Goal: Task Accomplishment & Management: Manage account settings

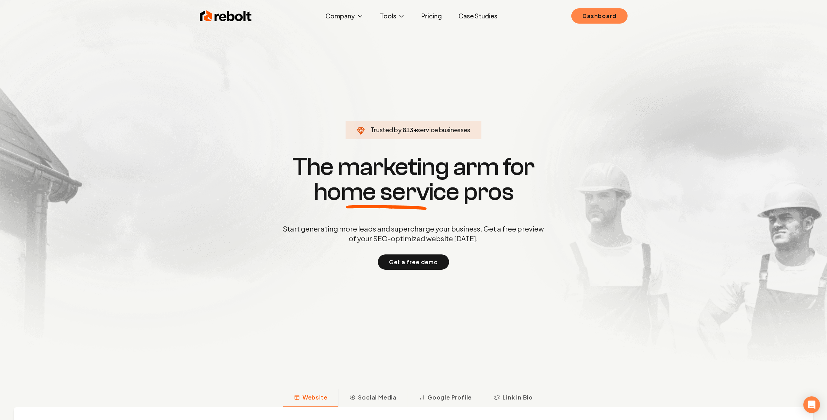
click at [613, 12] on link "Dashboard" at bounding box center [600, 15] width 56 height 15
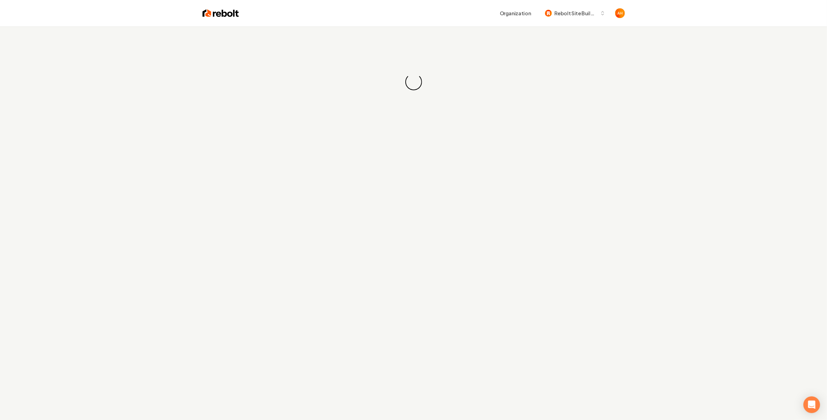
click at [427, 26] on div "Organization Rebolt Site Builder" at bounding box center [413, 13] width 445 height 26
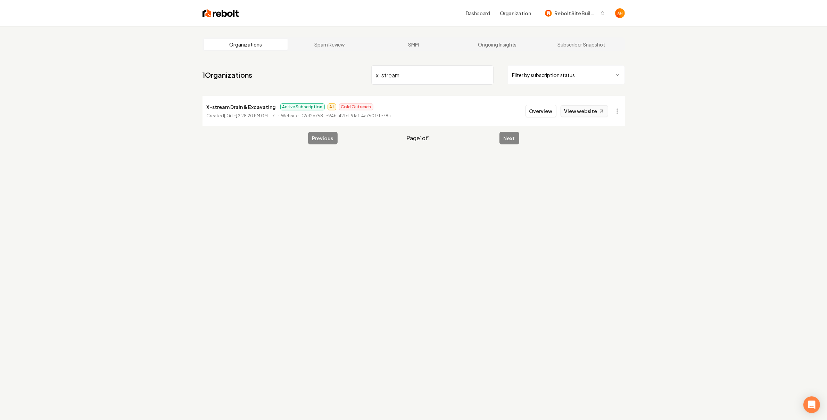
type input "x-stream"
click at [589, 108] on link "View website" at bounding box center [585, 111] width 48 height 12
click at [543, 107] on button "Overview" at bounding box center [541, 111] width 31 height 13
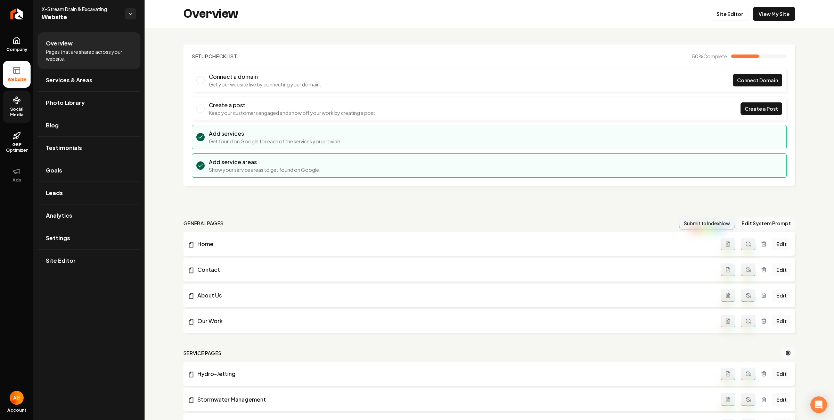
click at [9, 104] on link "Social Media" at bounding box center [17, 107] width 28 height 33
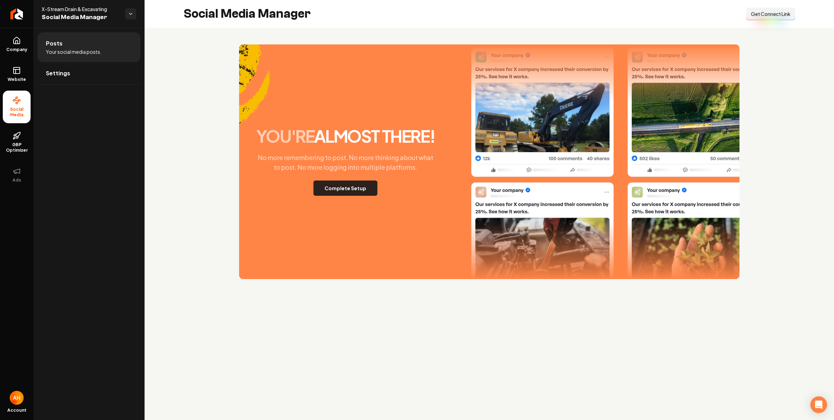
click at [351, 195] on button "Complete Setup" at bounding box center [345, 188] width 64 height 15
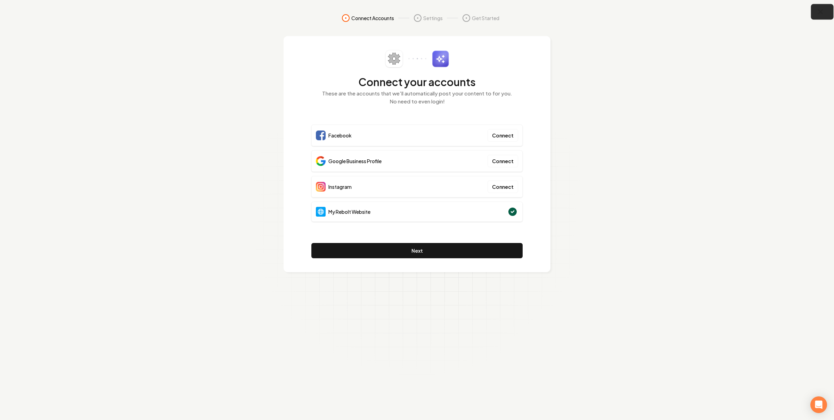
click at [817, 9] on icon "button" at bounding box center [820, 12] width 9 height 9
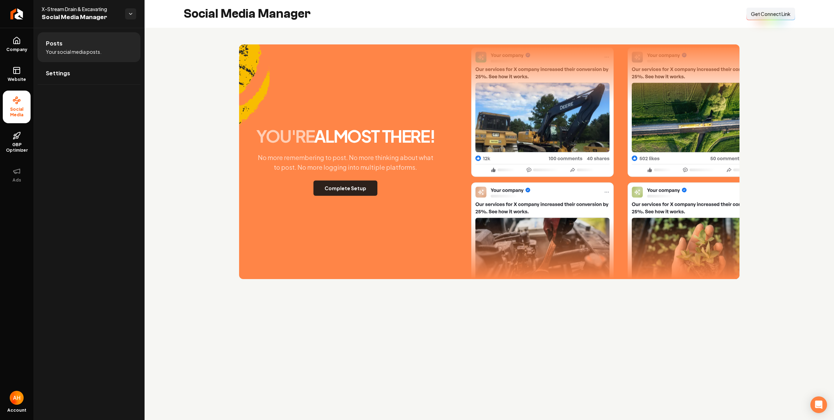
click at [355, 188] on button "Complete Setup" at bounding box center [345, 188] width 64 height 15
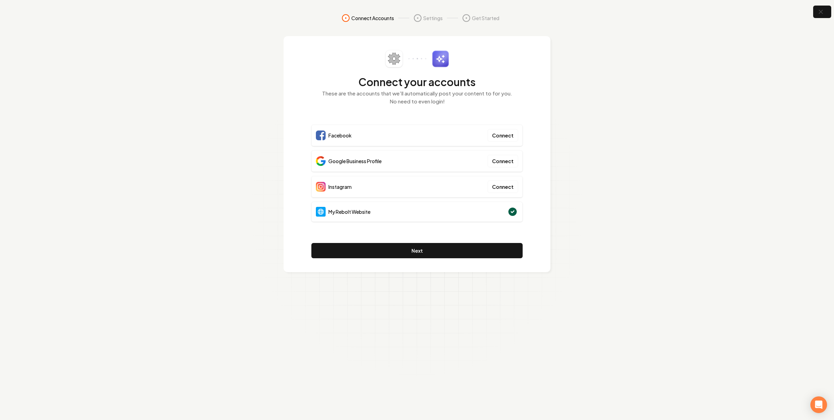
click at [820, 18] on section "Connect Accounts Settings Get Started Connect your accounts These are the accou…" at bounding box center [417, 210] width 834 height 420
click at [822, 15] on icon "button" at bounding box center [820, 12] width 9 height 9
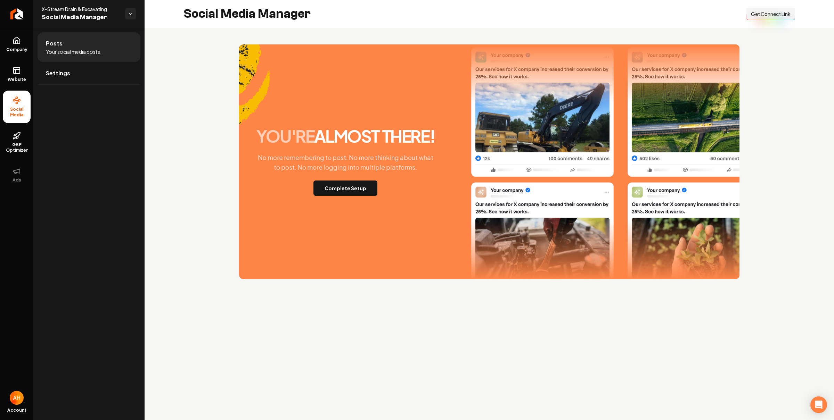
click at [763, 14] on span "Get Connect Link" at bounding box center [771, 13] width 40 height 7
click at [363, 181] on button "Complete Setup" at bounding box center [345, 188] width 64 height 15
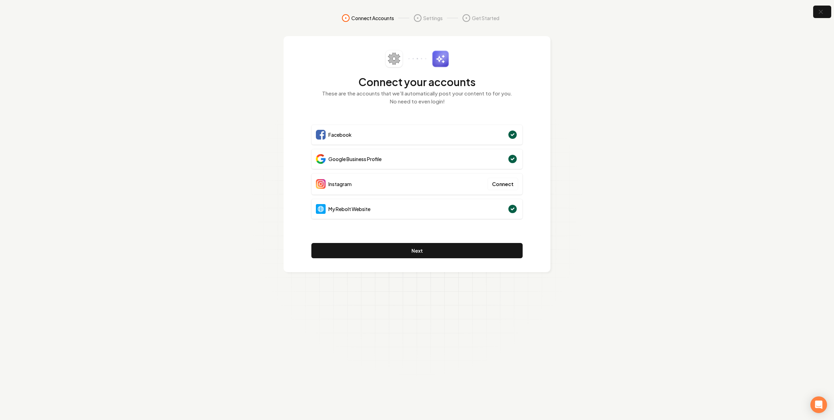
click at [568, 142] on section "Connect Accounts Settings Get Started Connect your accounts These are the accou…" at bounding box center [417, 210] width 834 height 420
click at [460, 253] on button "Next" at bounding box center [416, 250] width 211 height 15
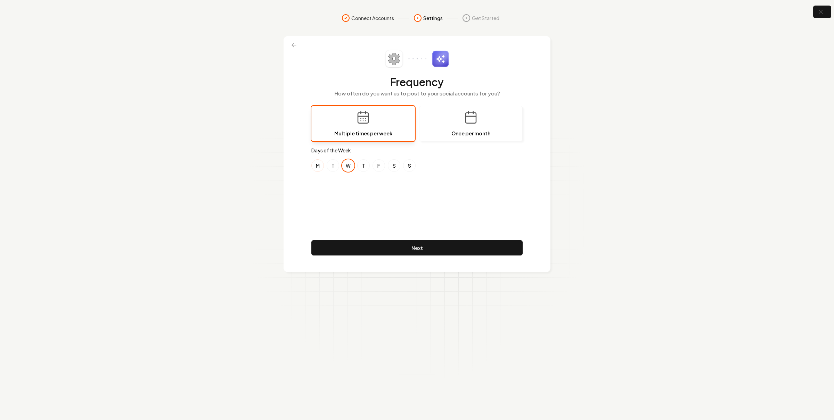
click at [318, 168] on button "M" at bounding box center [317, 165] width 13 height 13
click at [381, 166] on button "F" at bounding box center [378, 165] width 13 height 13
click at [335, 187] on div "Frequency How often do you want us to post to your social accounts for you? Mul…" at bounding box center [416, 154] width 211 height 208
click at [331, 165] on button "T" at bounding box center [333, 165] width 13 height 13
click at [355, 167] on div "M T W T F S S" at bounding box center [416, 165] width 211 height 13
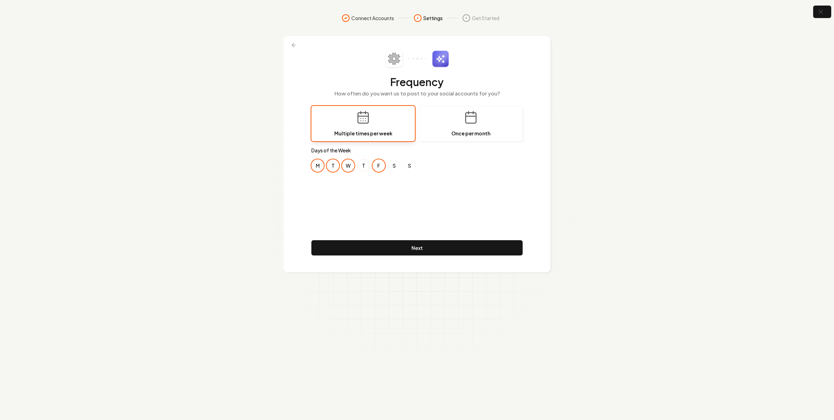
click at [362, 167] on button "T" at bounding box center [363, 165] width 13 height 13
click at [394, 166] on button "S" at bounding box center [394, 165] width 13 height 13
click at [412, 166] on button "S" at bounding box center [409, 165] width 13 height 13
click at [389, 162] on button "S" at bounding box center [394, 165] width 13 height 13
click at [413, 165] on button "S" at bounding box center [409, 165] width 13 height 13
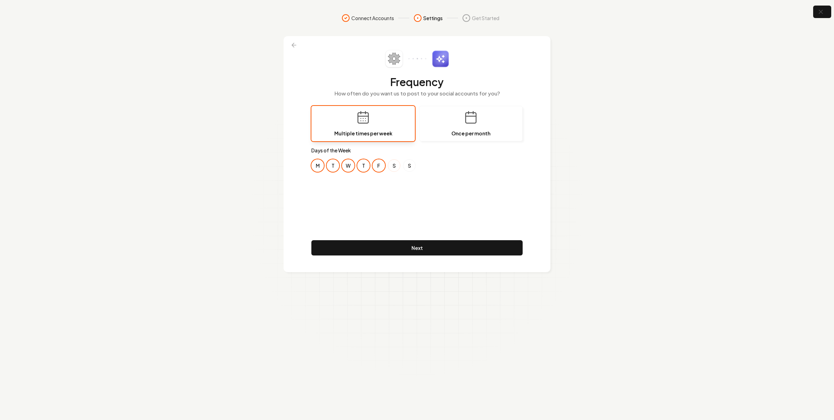
click at [395, 168] on button "S" at bounding box center [394, 165] width 13 height 13
drag, startPoint x: 419, startPoint y: 166, endPoint x: 413, endPoint y: 167, distance: 6.3
click at [419, 166] on div "M T W T F S S" at bounding box center [416, 165] width 211 height 13
click at [413, 167] on button "S" at bounding box center [409, 165] width 13 height 13
click at [401, 166] on div "M T W T F S S" at bounding box center [416, 165] width 211 height 13
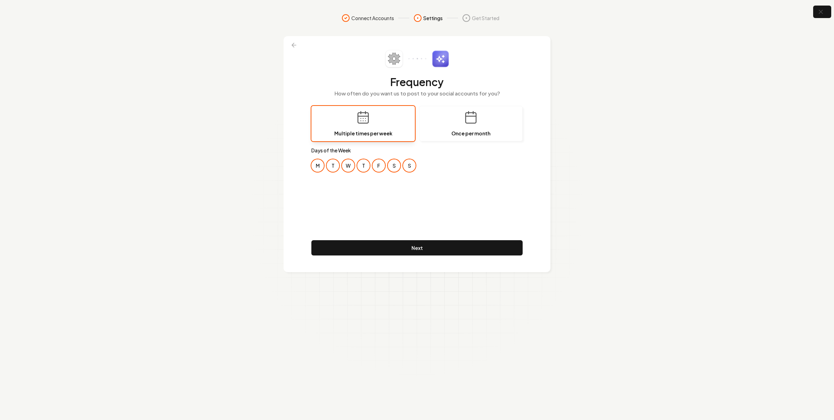
drag, startPoint x: 410, startPoint y: 165, endPoint x: 399, endPoint y: 165, distance: 11.1
click at [409, 165] on button "S" at bounding box center [409, 165] width 13 height 13
click at [397, 165] on button "S" at bounding box center [394, 165] width 13 height 13
click at [421, 249] on button "Next" at bounding box center [416, 247] width 211 height 15
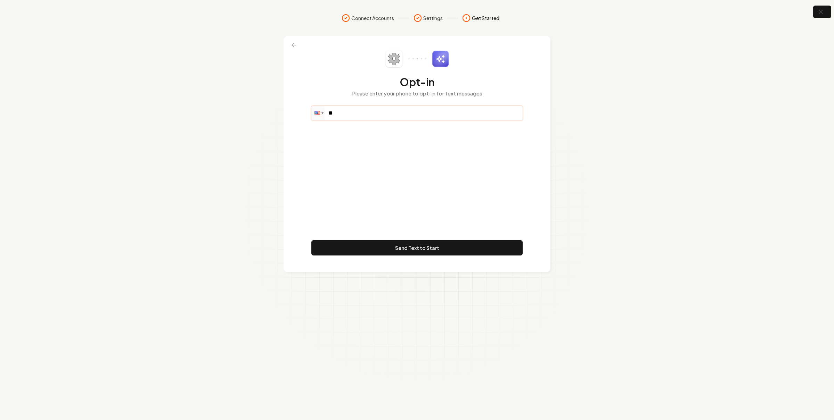
click at [394, 112] on input "**" at bounding box center [417, 113] width 211 height 14
type input "**********"
click at [420, 247] on button "Send Text to Start" at bounding box center [416, 247] width 211 height 15
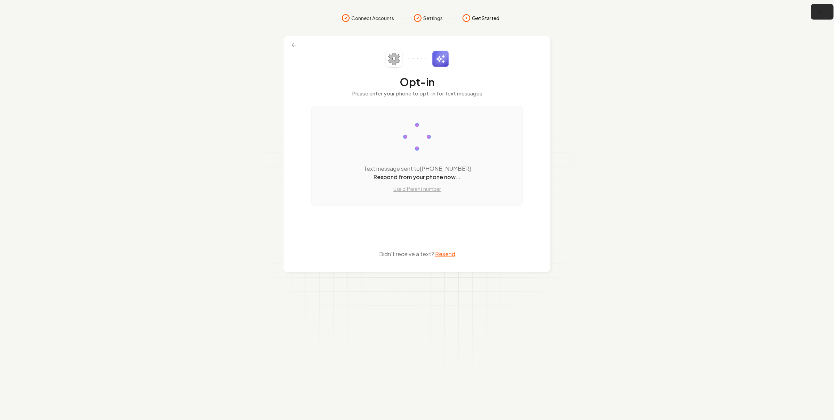
click at [822, 13] on icon "button" at bounding box center [820, 12] width 9 height 9
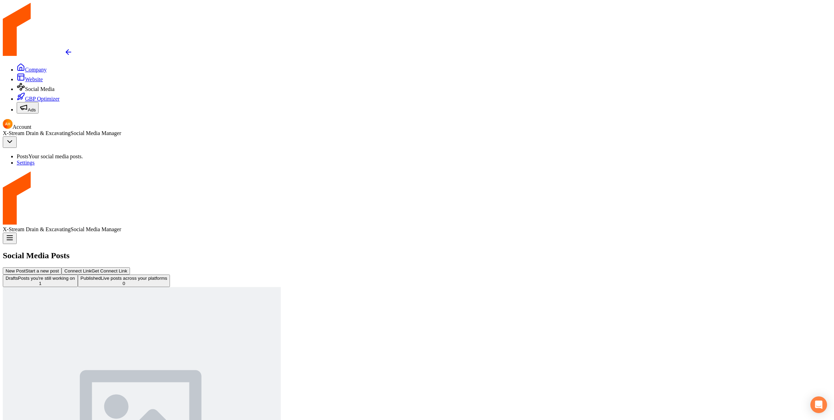
click at [170, 275] on button "Published Live posts across your platforms 0" at bounding box center [124, 281] width 92 height 13
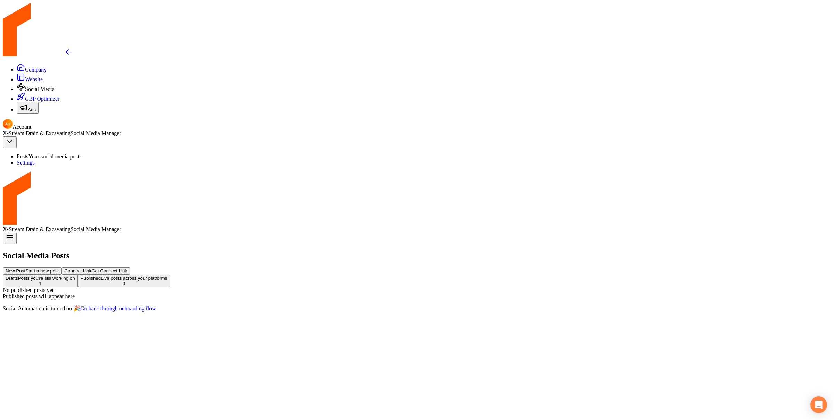
click at [78, 275] on button "Drafts Posts you're still working on 1" at bounding box center [40, 281] width 75 height 13
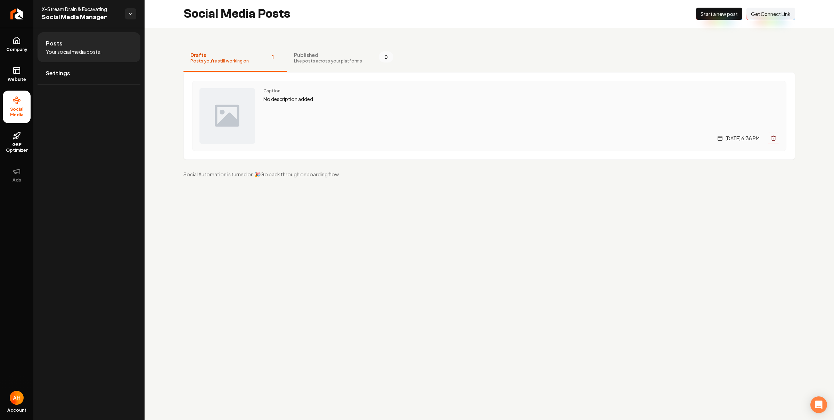
click at [306, 97] on p "No description added" at bounding box center [521, 99] width 516 height 8
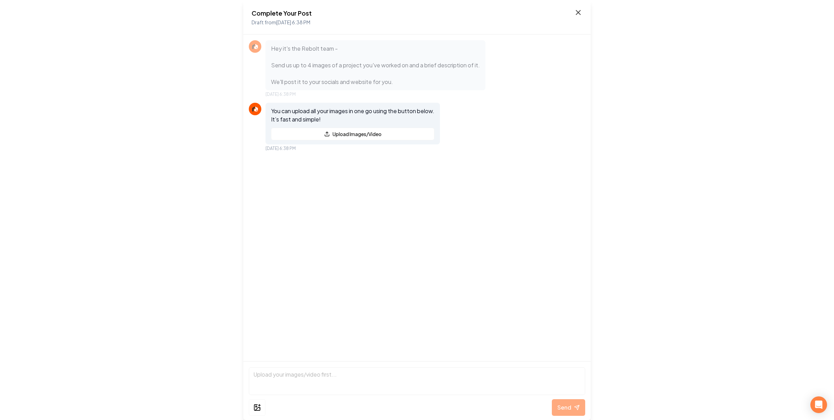
click at [576, 12] on icon at bounding box center [578, 12] width 8 height 8
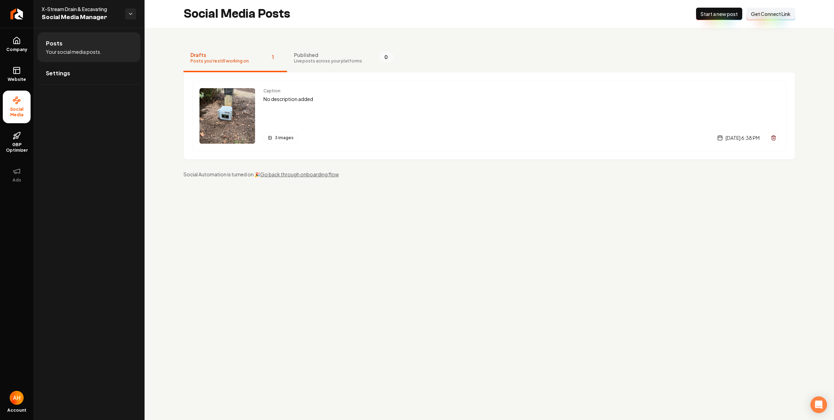
click at [570, 264] on main "Social Media Posts New Post Start a new post Connect Link Get Connect Link Draf…" at bounding box center [489, 210] width 689 height 420
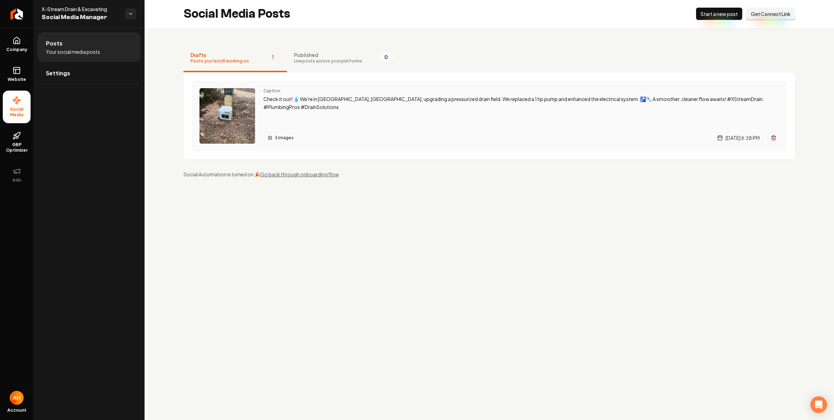
click at [395, 118] on div "Caption Check it out! 💧 We're in Franklin, TN, upgrading a pressurized drain fi…" at bounding box center [521, 116] width 516 height 56
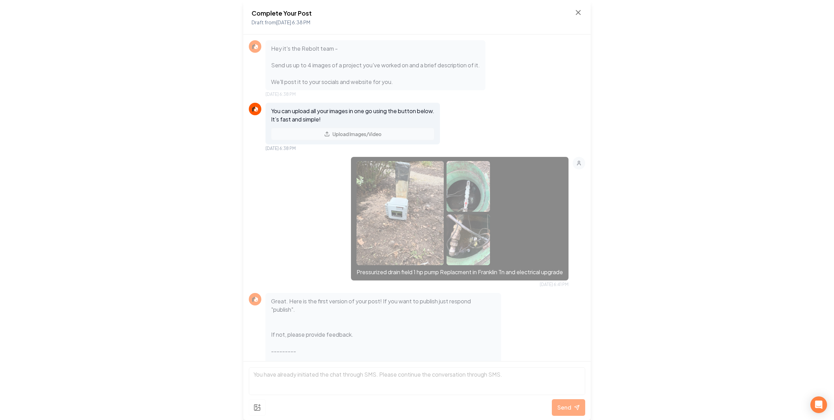
scroll to position [44, 0]
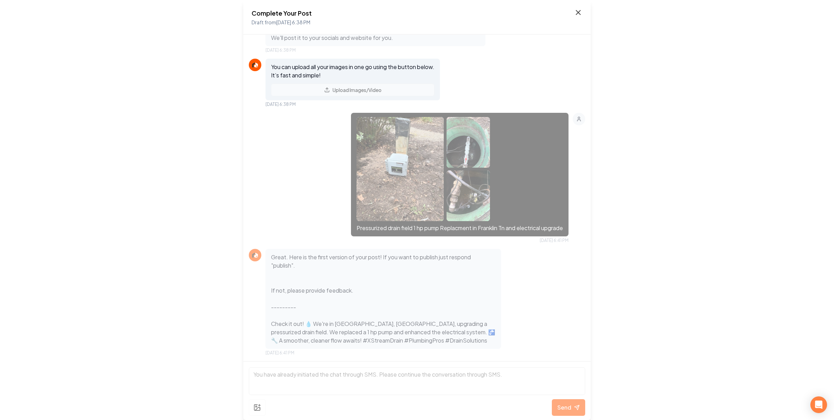
click at [579, 14] on icon at bounding box center [578, 12] width 4 height 4
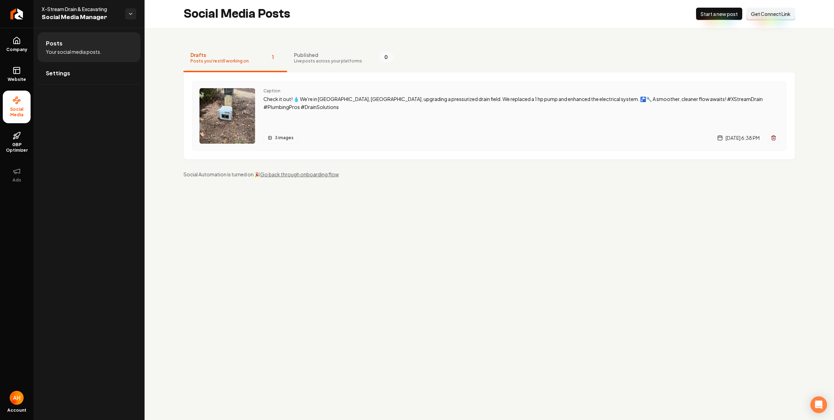
click at [554, 94] on div "Caption Check it out! 💧 We're in Franklin, TN, upgrading a pressurized drain fi…" at bounding box center [521, 99] width 516 height 23
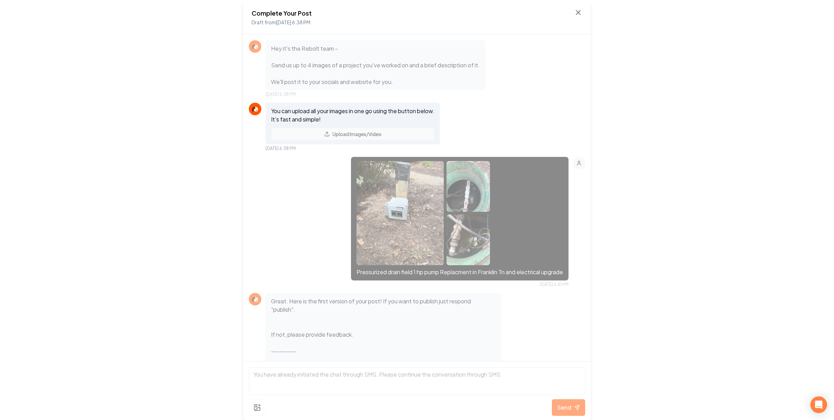
scroll to position [73, 0]
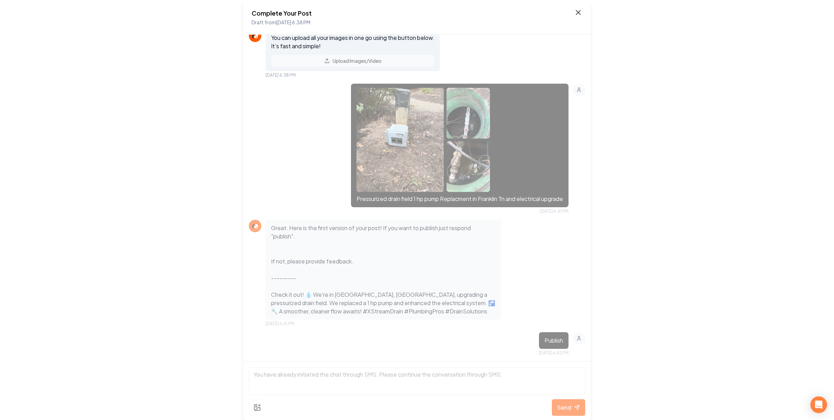
click at [580, 13] on icon at bounding box center [578, 12] width 8 height 8
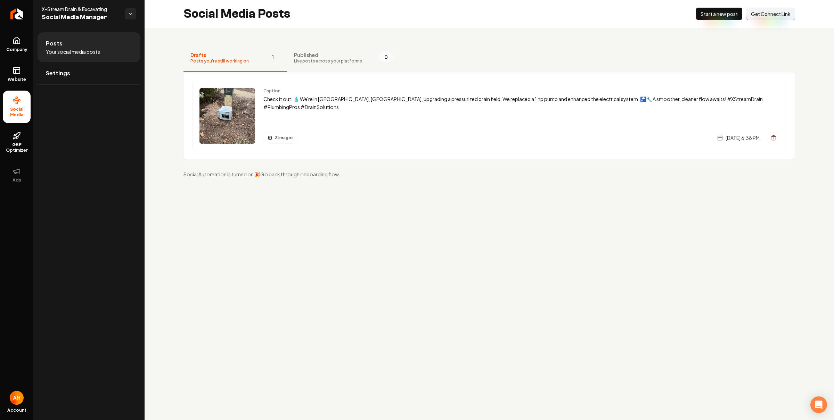
click at [417, 131] on div "Caption Check it out! 💧 We're in Franklin, TN, upgrading a pressurized drain fi…" at bounding box center [521, 116] width 516 height 56
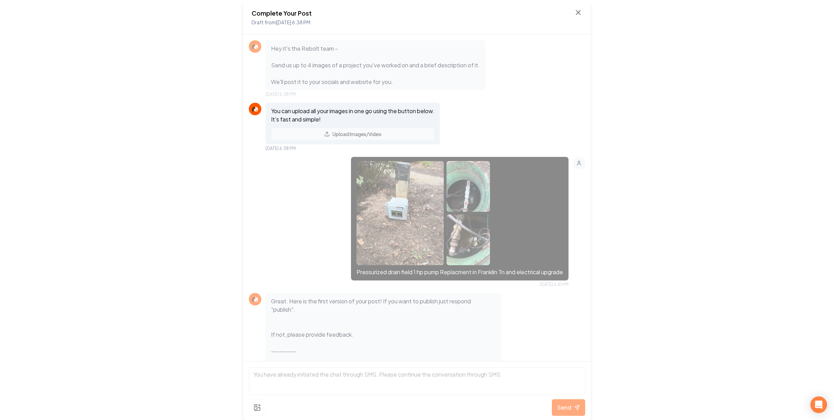
scroll to position [73, 0]
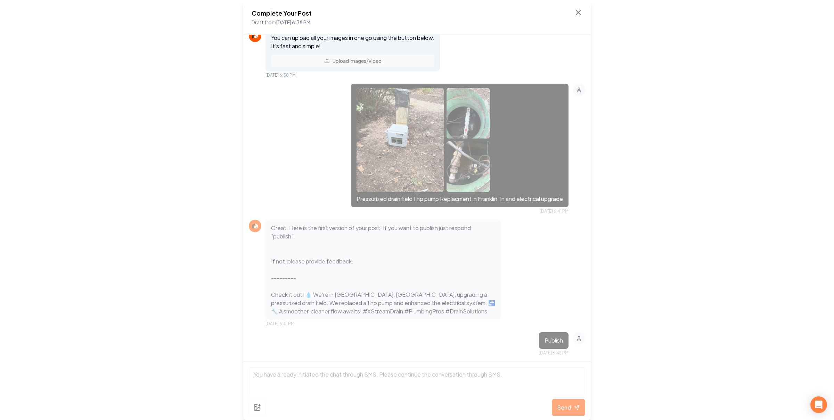
click at [302, 296] on p "Great. Here is the first version of your post! If you want to publish just resp…" at bounding box center [383, 270] width 224 height 92
drag, startPoint x: 304, startPoint y: 296, endPoint x: 309, endPoint y: 293, distance: 5.8
click at [309, 293] on p "Great. Here is the first version of your post! If you want to publish just resp…" at bounding box center [383, 270] width 224 height 92
click at [413, 291] on p "Great. Here is the first version of your post! If you want to publish just resp…" at bounding box center [383, 270] width 224 height 92
click at [348, 294] on p "Great. Here is the first version of your post! If you want to publish just resp…" at bounding box center [383, 270] width 224 height 92
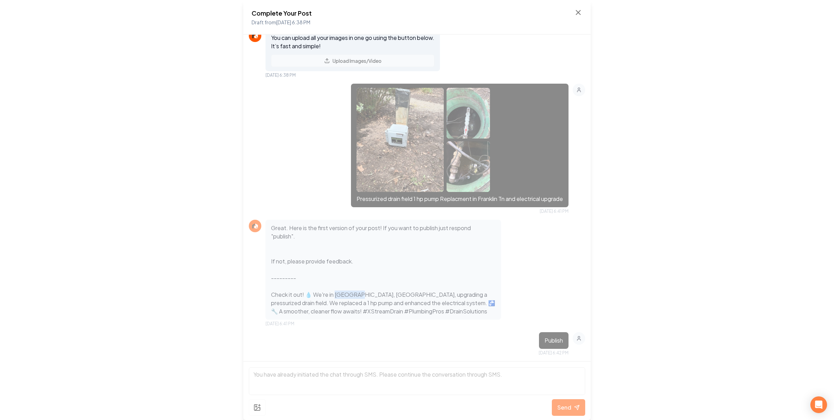
click at [348, 294] on p "Great. Here is the first version of your post! If you want to publish just resp…" at bounding box center [383, 270] width 224 height 92
click at [387, 305] on p "Great. Here is the first version of your post! If you want to publish just resp…" at bounding box center [383, 270] width 224 height 92
drag, startPoint x: 302, startPoint y: 299, endPoint x: 297, endPoint y: 299, distance: 4.9
click at [297, 299] on p "Great. Here is the first version of your post! If you want to publish just resp…" at bounding box center [383, 270] width 224 height 92
click at [388, 318] on div "Great. Here is the first version of your post! If you want to publish just resp…" at bounding box center [383, 270] width 236 height 100
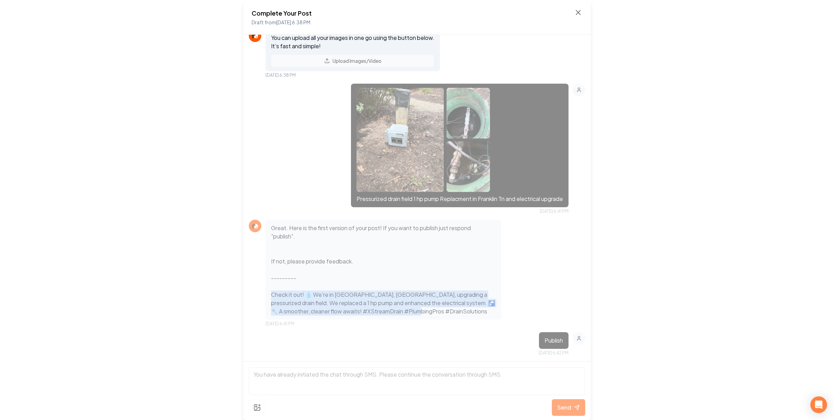
drag, startPoint x: 440, startPoint y: 314, endPoint x: 265, endPoint y: 294, distance: 175.2
click at [265, 294] on div "Great. Here is the first version of your post! If you want to publish just resp…" at bounding box center [383, 270] width 236 height 100
click at [267, 294] on div "Great. Here is the first version of your post! If you want to publish just resp…" at bounding box center [383, 270] width 236 height 100
click at [268, 294] on div "Great. Here is the first version of your post! If you want to publish just resp…" at bounding box center [383, 270] width 236 height 100
drag, startPoint x: 287, startPoint y: 297, endPoint x: 370, endPoint y: 303, distance: 84.0
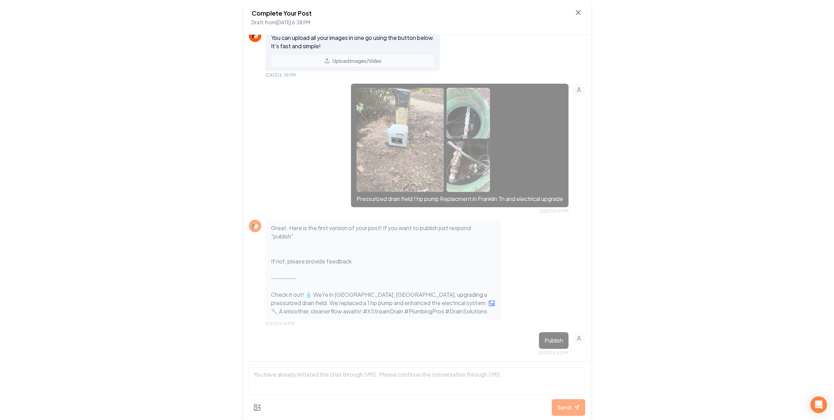
click at [368, 304] on p "Great. Here is the first version of your post! If you want to publish just resp…" at bounding box center [383, 270] width 224 height 92
drag, startPoint x: 417, startPoint y: 313, endPoint x: 432, endPoint y: 315, distance: 14.7
click at [417, 313] on p "Great. Here is the first version of your post! If you want to publish just resp…" at bounding box center [383, 270] width 224 height 92
drag, startPoint x: 427, startPoint y: 307, endPoint x: 335, endPoint y: 281, distance: 95.9
click at [336, 285] on div "Great. Here is the first version of your post! If you want to publish just resp…" at bounding box center [383, 270] width 236 height 100
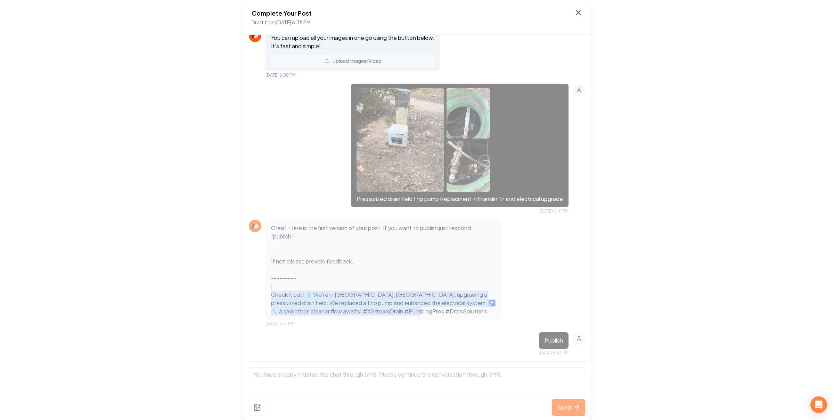
click at [581, 13] on icon at bounding box center [578, 12] width 8 height 8
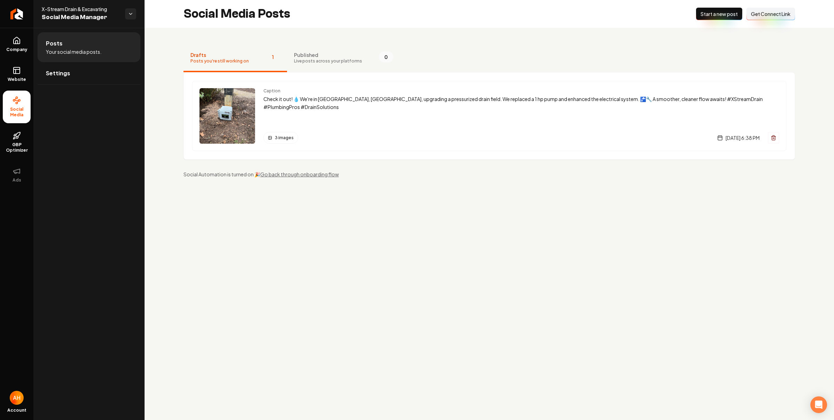
click at [503, 264] on main "Social Media Posts New Post Start a new post Connect Link Get Connect Link Draf…" at bounding box center [489, 210] width 689 height 420
drag, startPoint x: 562, startPoint y: 263, endPoint x: 561, endPoint y: 248, distance: 15.0
click at [561, 263] on main "Social Media Posts New Post Start a new post Connect Link Get Connect Link Publ…" at bounding box center [489, 210] width 689 height 420
click at [344, 231] on main "Social Media Posts New Post Start a new post Connect Link Get Connect Link Publ…" at bounding box center [489, 210] width 689 height 420
click at [603, 220] on main "Social Media Posts New Post Start a new post Connect Link Get Connect Link Publ…" at bounding box center [489, 210] width 689 height 420
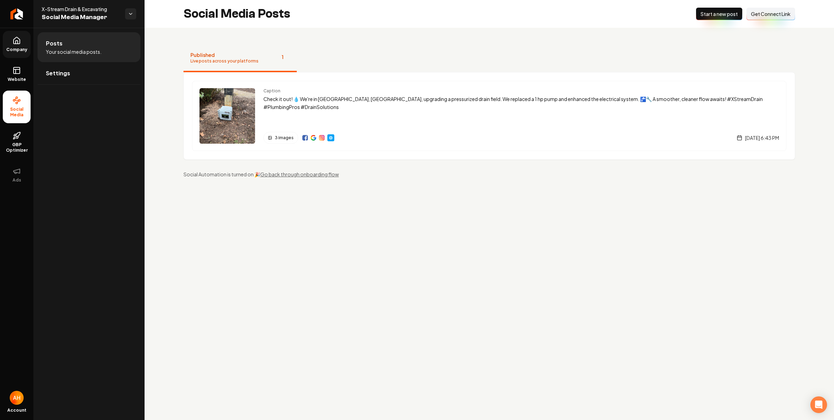
click at [17, 45] on link "Company" at bounding box center [17, 44] width 28 height 27
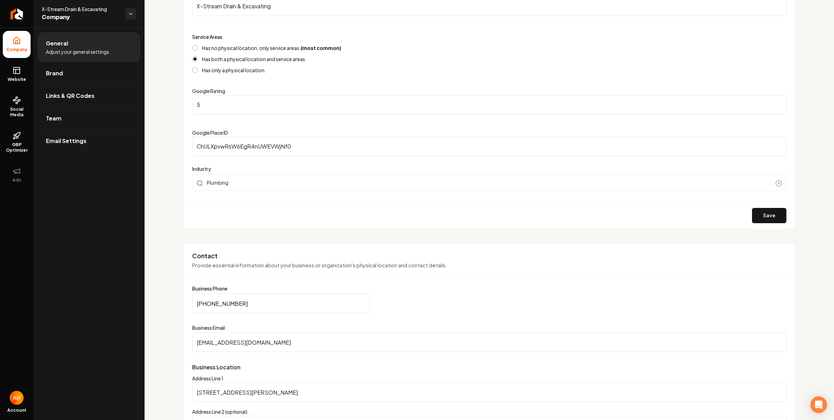
scroll to position [279, 0]
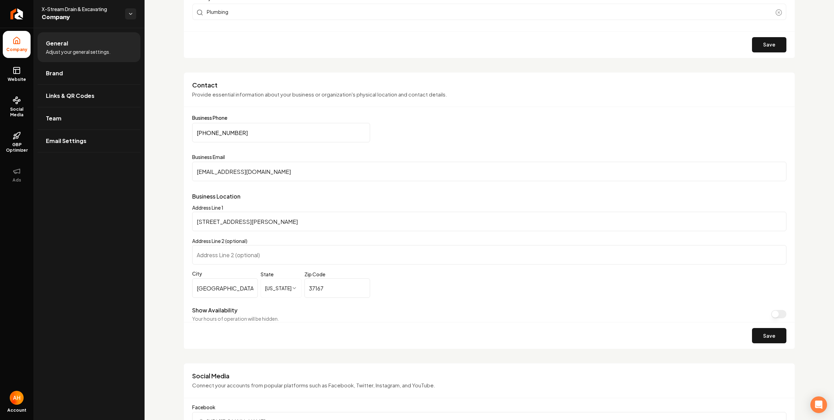
click at [333, 166] on input "[EMAIL_ADDRESS][DOMAIN_NAME]" at bounding box center [489, 171] width 594 height 19
click at [12, 82] on span "Website" at bounding box center [17, 80] width 24 height 6
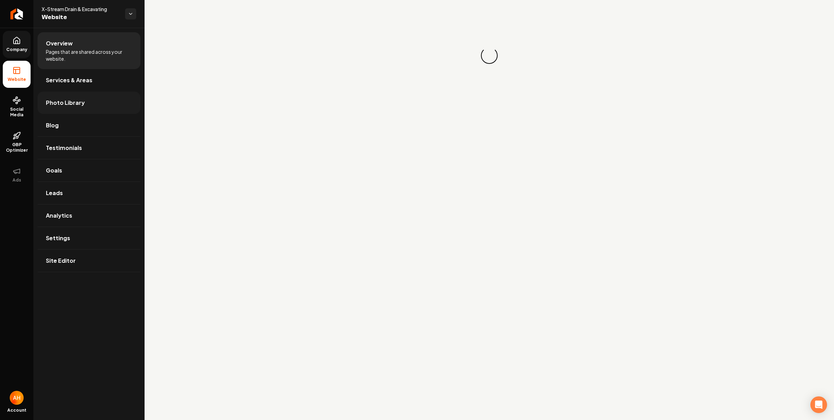
click at [94, 104] on link "Photo Library" at bounding box center [89, 103] width 103 height 22
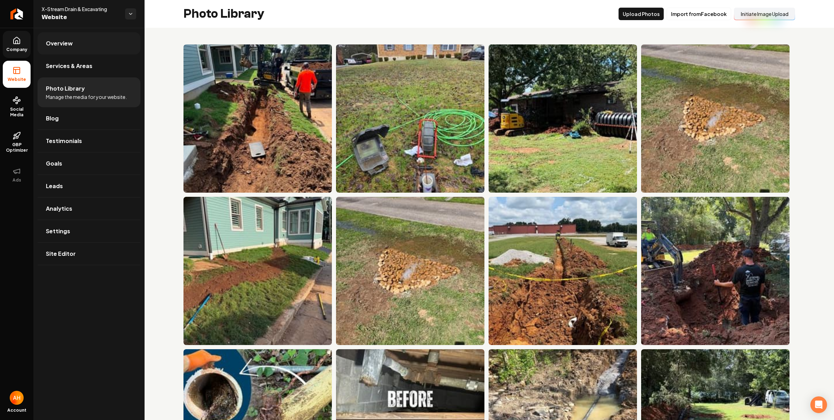
click at [90, 41] on link "Overview" at bounding box center [89, 43] width 103 height 22
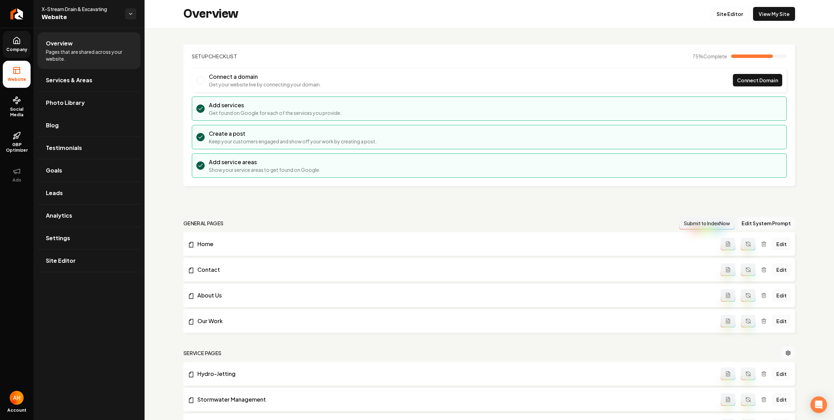
click at [17, 37] on icon at bounding box center [17, 40] width 6 height 7
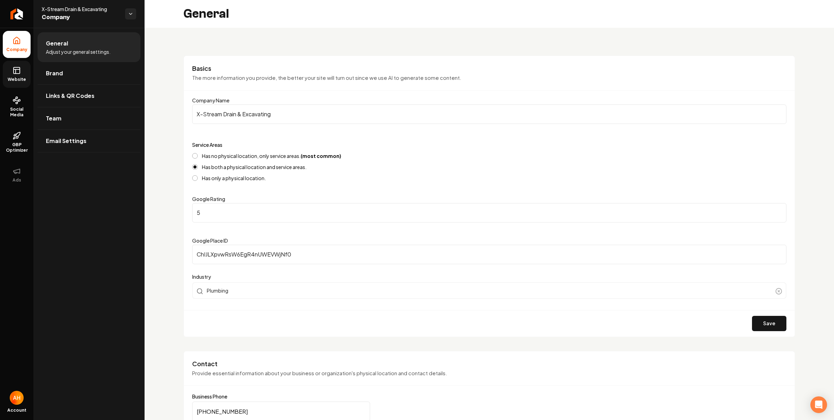
click at [273, 116] on input "X-Stream Drain & Excavating" at bounding box center [489, 114] width 594 height 19
